Goal: Information Seeking & Learning: Learn about a topic

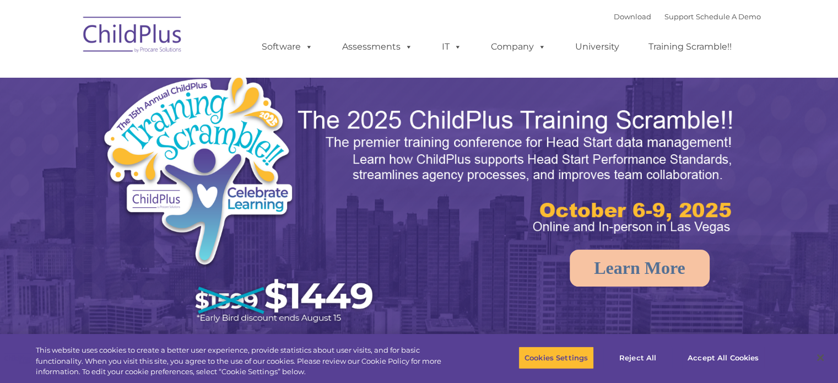
select select "MEDIUM"
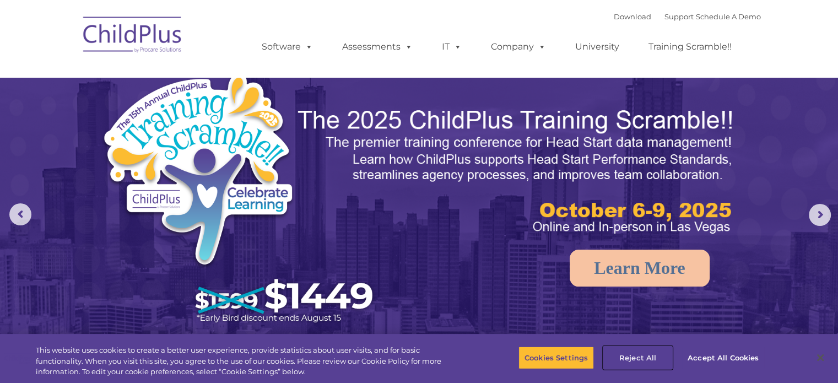
click at [632, 355] on button "Reject All" at bounding box center [637, 357] width 69 height 23
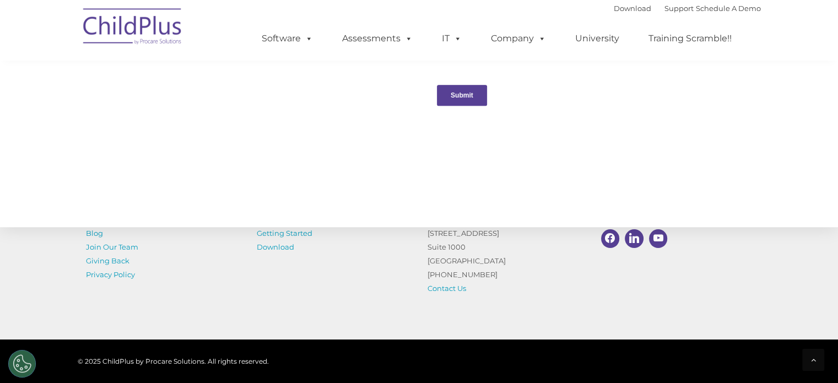
scroll to position [1239, 0]
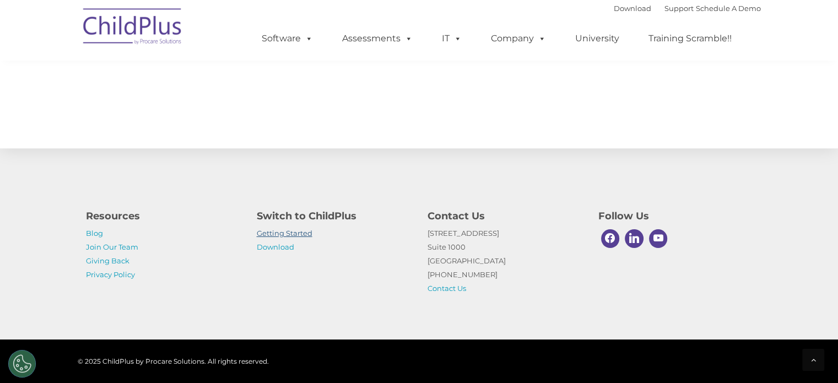
click at [278, 234] on link "Getting Started" at bounding box center [285, 233] width 56 height 9
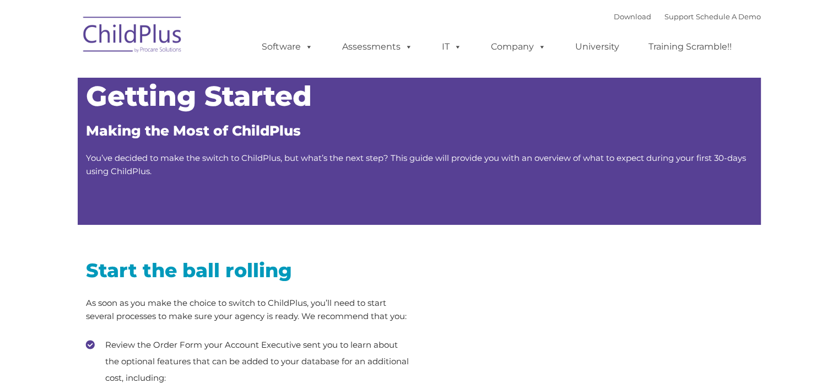
type input ""
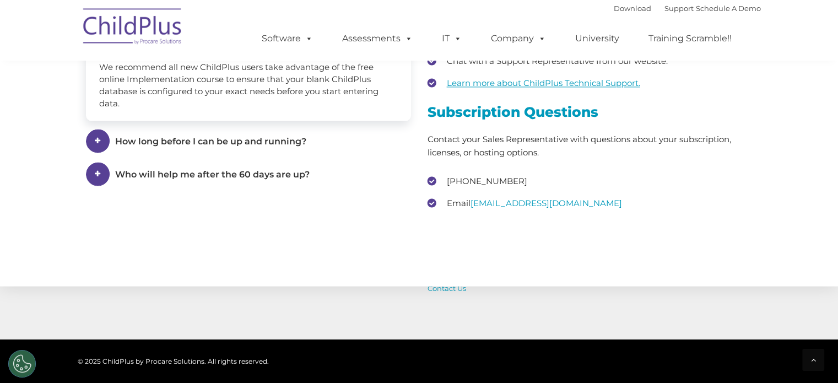
scroll to position [1623, 0]
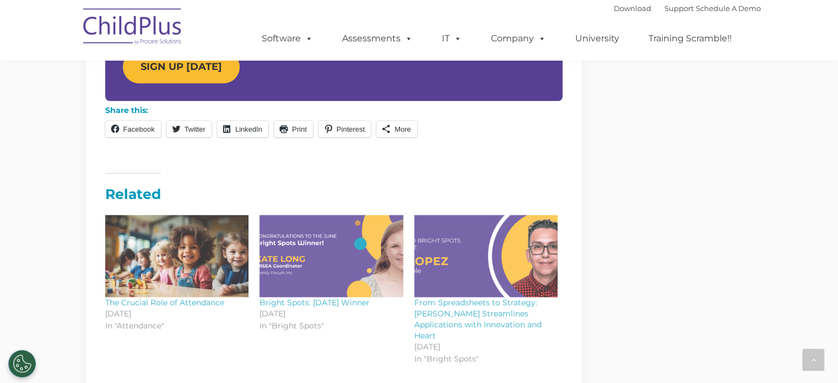
scroll to position [1262, 0]
